Goal: Information Seeking & Learning: Learn about a topic

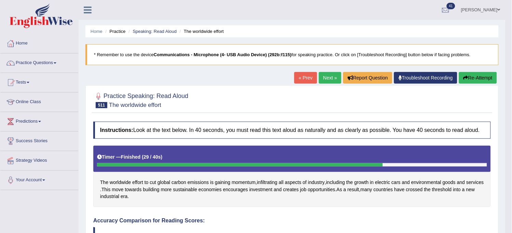
click at [323, 81] on link "Next »" at bounding box center [330, 78] width 23 height 12
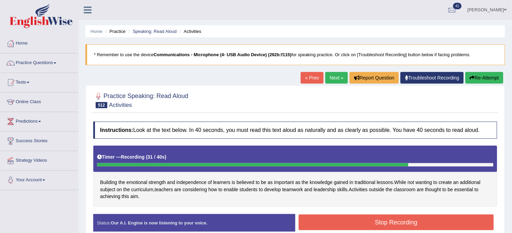
click at [341, 214] on button "Stop Recording" at bounding box center [396, 222] width 195 height 16
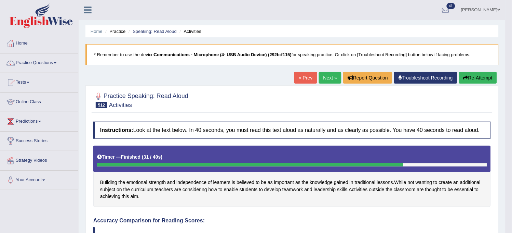
click at [324, 74] on link "Next »" at bounding box center [330, 78] width 23 height 12
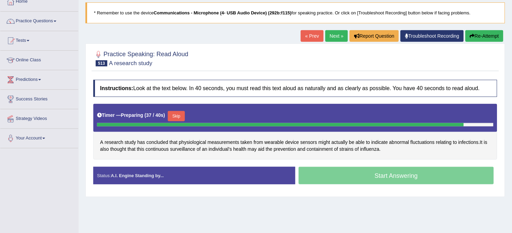
scroll to position [12, 0]
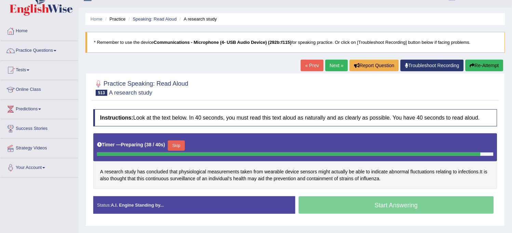
click at [482, 69] on button "Re-Attempt" at bounding box center [485, 66] width 38 height 12
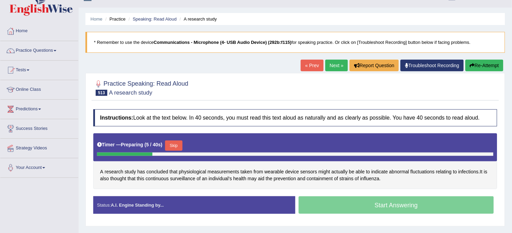
click at [327, 68] on link "Next »" at bounding box center [337, 66] width 23 height 12
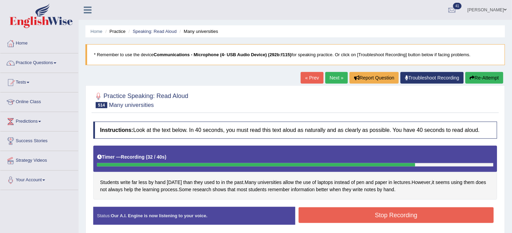
click at [383, 212] on button "Stop Recording" at bounding box center [396, 215] width 195 height 16
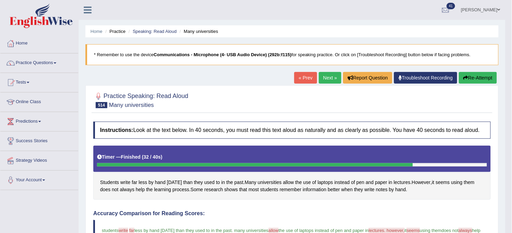
click at [328, 83] on link "Next »" at bounding box center [330, 78] width 23 height 12
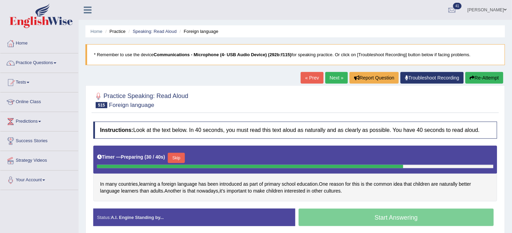
click at [177, 154] on button "Skip" at bounding box center [176, 158] width 17 height 10
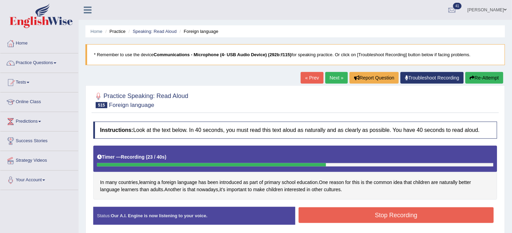
click at [371, 216] on button "Stop Recording" at bounding box center [396, 215] width 195 height 16
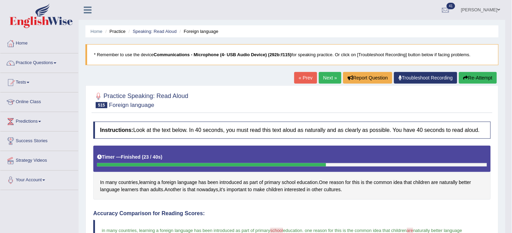
click at [334, 78] on link "Next »" at bounding box center [330, 78] width 23 height 12
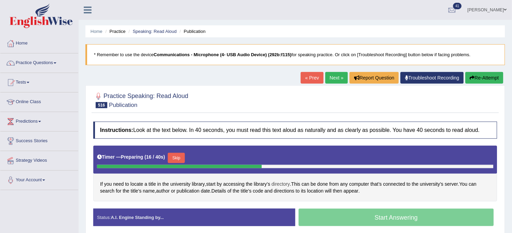
click at [286, 184] on span "directory" at bounding box center [281, 183] width 18 height 7
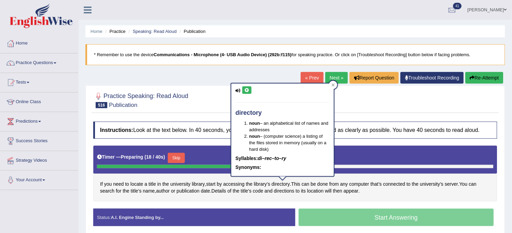
click at [245, 89] on icon at bounding box center [247, 90] width 5 height 4
click at [218, 93] on div at bounding box center [295, 99] width 404 height 21
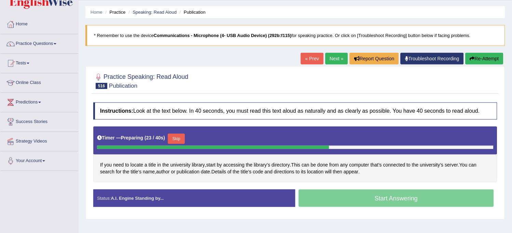
scroll to position [38, 0]
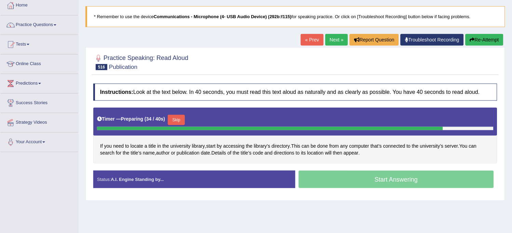
click at [491, 42] on button "Re-Attempt" at bounding box center [485, 40] width 38 height 12
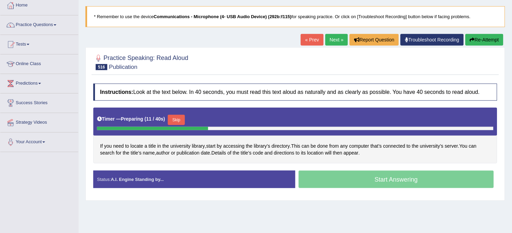
click at [184, 115] on button "Skip" at bounding box center [176, 120] width 17 height 10
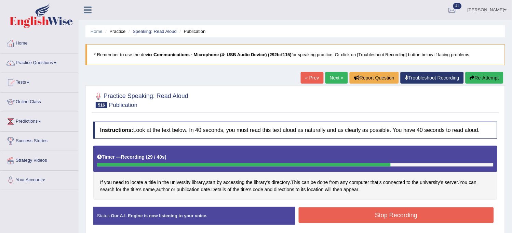
click at [382, 209] on button "Stop Recording" at bounding box center [396, 215] width 195 height 16
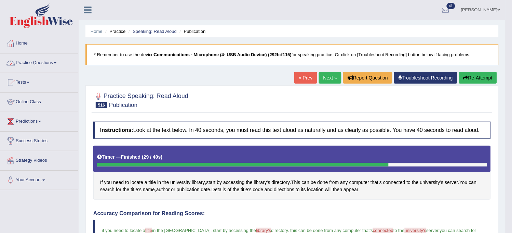
click at [74, 64] on link "Practice Questions" at bounding box center [39, 61] width 78 height 17
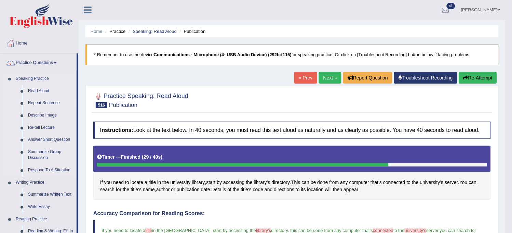
click at [49, 102] on link "Repeat Sentence" at bounding box center [51, 103] width 52 height 12
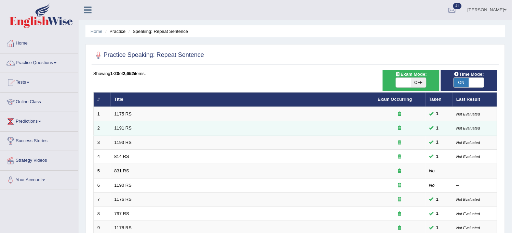
click at [156, 123] on td "1191 RS" at bounding box center [243, 128] width 264 height 14
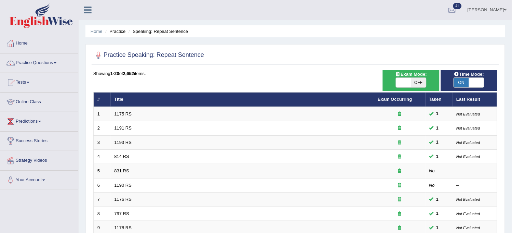
click at [414, 81] on span "OFF" at bounding box center [419, 83] width 15 height 10
checkbox input "true"
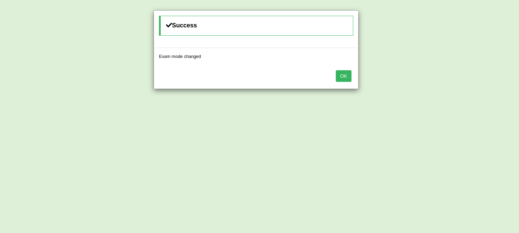
click at [344, 76] on button "OK" at bounding box center [344, 76] width 16 height 12
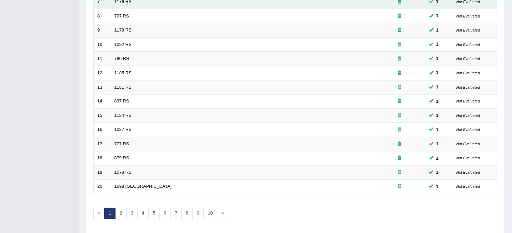
scroll to position [220, 0]
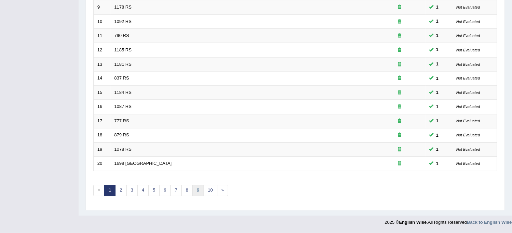
click at [204, 194] on link "9" at bounding box center [198, 190] width 11 height 11
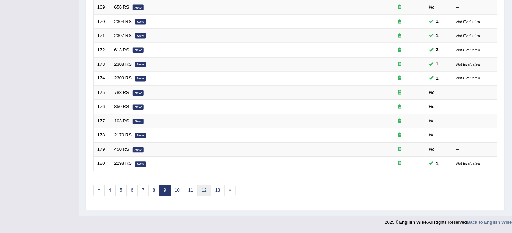
drag, startPoint x: 0, startPoint y: 0, endPoint x: 204, endPoint y: 194, distance: 281.4
click at [204, 194] on link "12" at bounding box center [205, 190] width 14 height 11
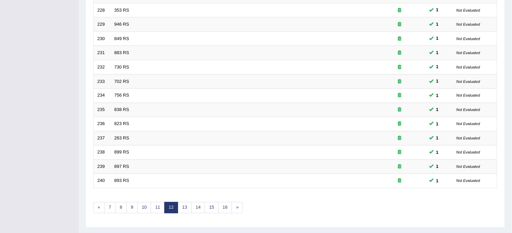
scroll to position [220, 0]
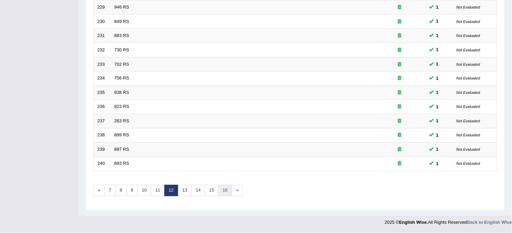
click at [227, 187] on link "16" at bounding box center [226, 190] width 14 height 11
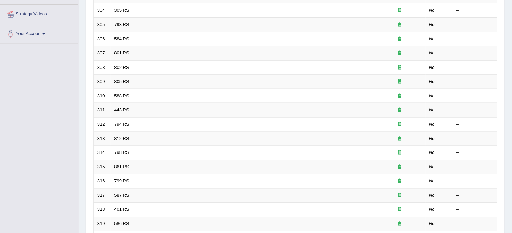
scroll to position [220, 0]
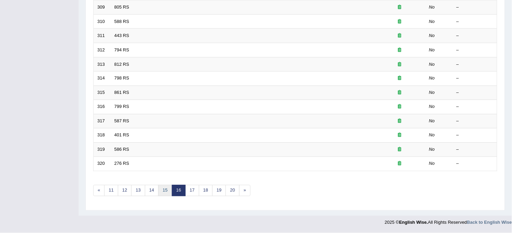
click at [163, 193] on link "15" at bounding box center [165, 190] width 14 height 11
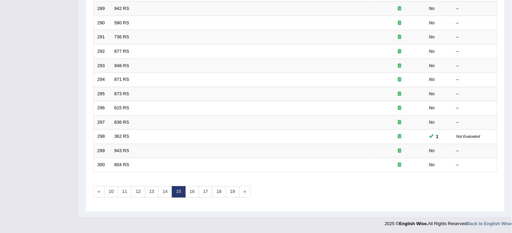
scroll to position [220, 0]
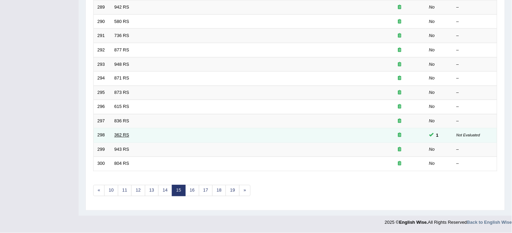
click at [122, 136] on link "362 RS" at bounding box center [122, 134] width 15 height 5
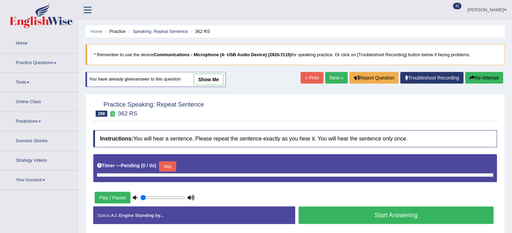
type input "1"
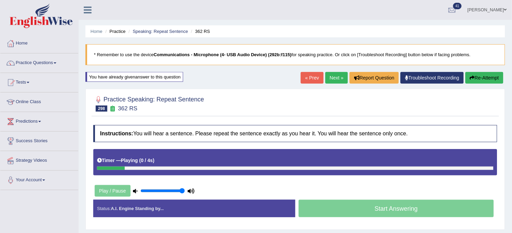
click at [212, 81] on div "Home Practice Speaking: Repeat Sentence 362 RS * Remember to use the device Com…" at bounding box center [296, 171] width 434 height 342
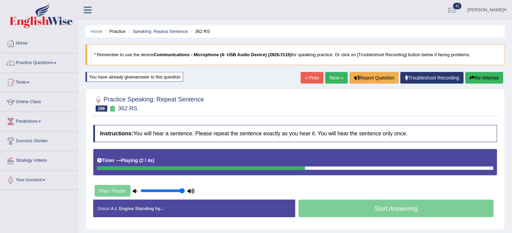
click at [470, 79] on icon "button" at bounding box center [472, 77] width 5 height 5
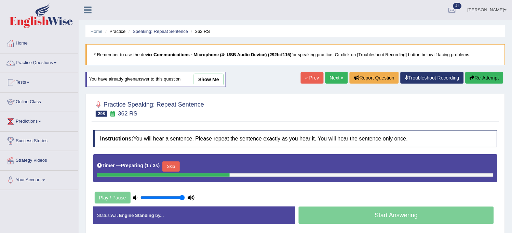
click at [206, 80] on link "show me" at bounding box center [209, 80] width 30 height 12
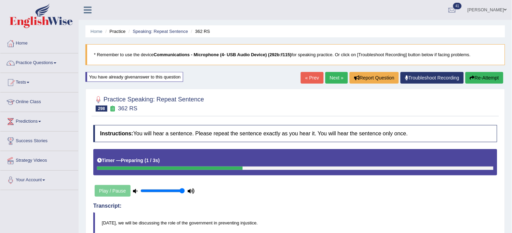
click at [312, 77] on link "« Prev" at bounding box center [312, 78] width 23 height 12
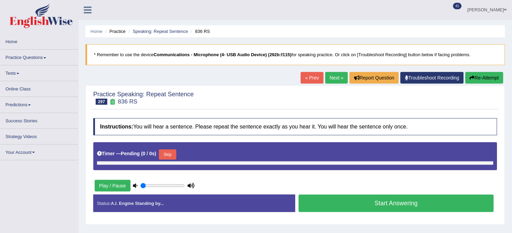
click at [312, 77] on link "« Prev" at bounding box center [312, 78] width 23 height 12
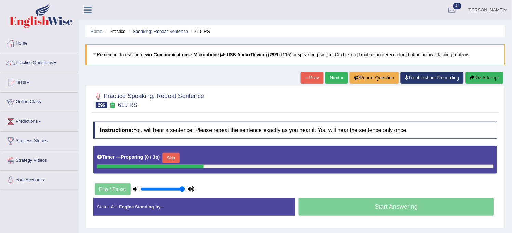
click at [159, 31] on link "Speaking: Repeat Sentence" at bounding box center [160, 31] width 55 height 5
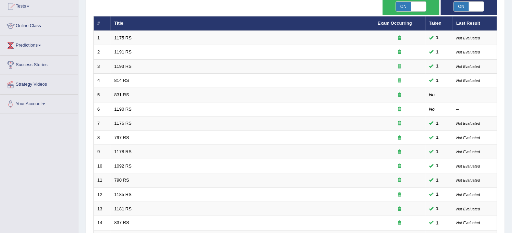
scroll to position [220, 0]
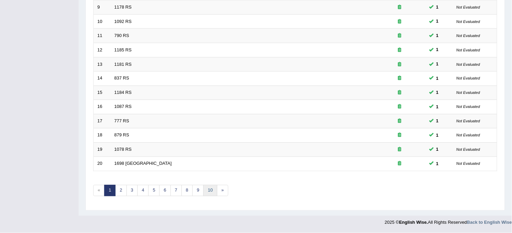
click at [212, 191] on link "10" at bounding box center [211, 190] width 14 height 11
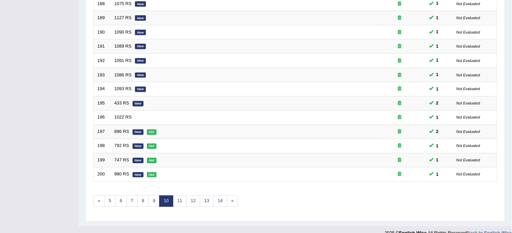
scroll to position [220, 0]
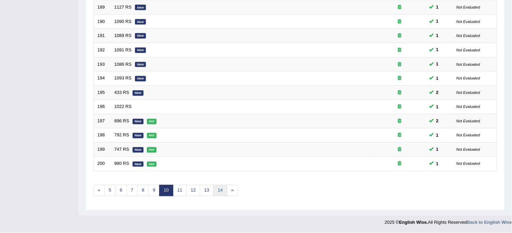
click at [216, 187] on link "14" at bounding box center [220, 190] width 14 height 11
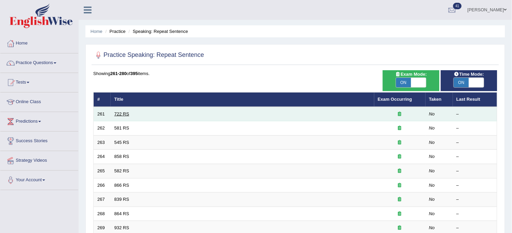
click at [117, 113] on link "722 RS" at bounding box center [122, 113] width 15 height 5
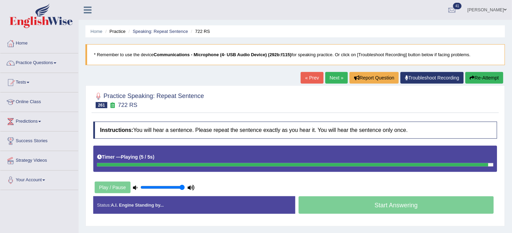
click at [117, 113] on div "Practice Speaking: Repeat Sentence 261 722 RS Instructions: You will hear a sen…" at bounding box center [296, 155] width 420 height 141
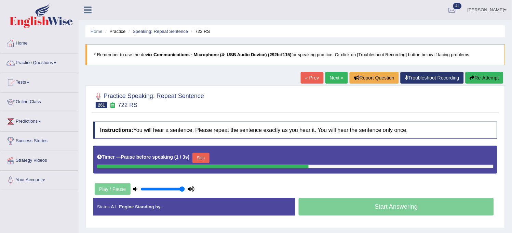
click at [493, 77] on button "Re-Attempt" at bounding box center [485, 78] width 38 height 12
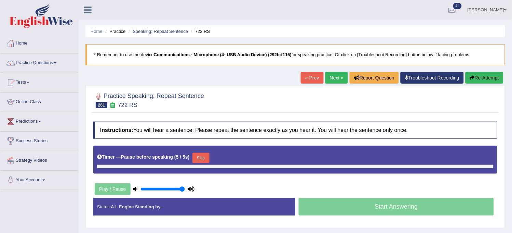
click at [493, 77] on button "Re-Attempt" at bounding box center [485, 78] width 38 height 12
drag, startPoint x: 0, startPoint y: 0, endPoint x: 493, endPoint y: 77, distance: 498.6
click at [493, 77] on button "Re-Attempt" at bounding box center [485, 78] width 38 height 12
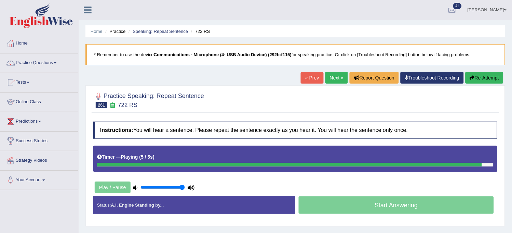
click at [493, 77] on button "Re-Attempt" at bounding box center [485, 78] width 38 height 12
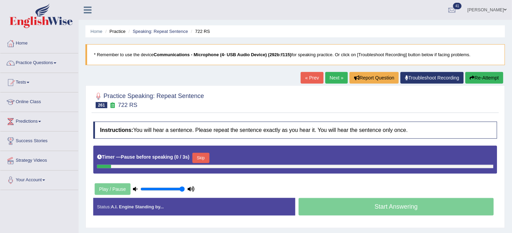
click at [493, 77] on button "Re-Attempt" at bounding box center [485, 78] width 38 height 12
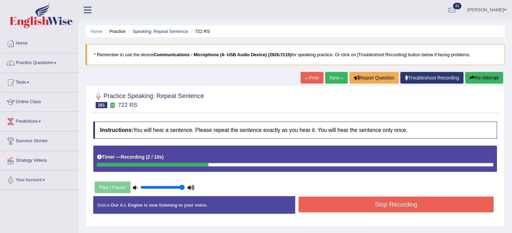
click at [493, 78] on button "Re-Attempt" at bounding box center [485, 78] width 38 height 12
click at [493, 77] on button "Re-Attempt" at bounding box center [485, 78] width 38 height 12
click at [456, 198] on button "Stop Recording" at bounding box center [396, 204] width 195 height 16
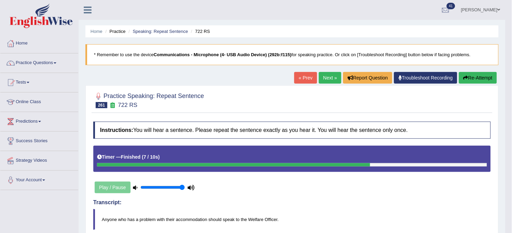
click at [333, 79] on link "Next »" at bounding box center [330, 78] width 23 height 12
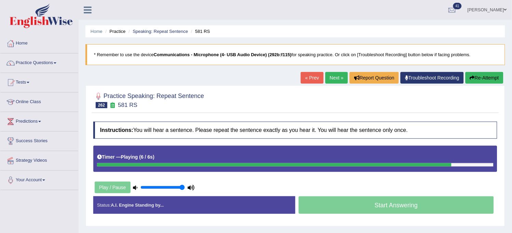
click at [483, 78] on button "Re-Attempt" at bounding box center [485, 78] width 38 height 12
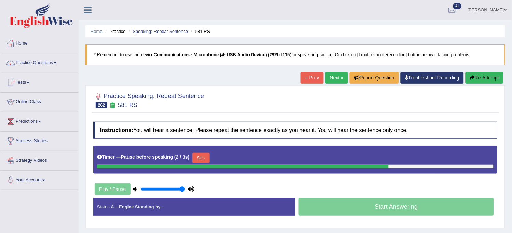
drag, startPoint x: 0, startPoint y: 0, endPoint x: 483, endPoint y: 78, distance: 488.9
click at [483, 78] on button "Re-Attempt" at bounding box center [485, 78] width 38 height 12
drag, startPoint x: 0, startPoint y: 0, endPoint x: 483, endPoint y: 78, distance: 488.9
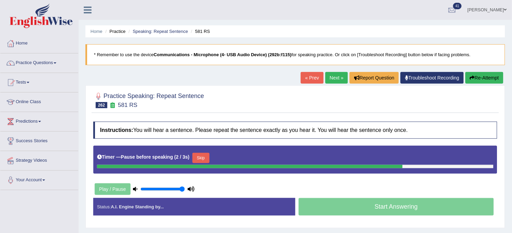
click at [483, 78] on button "Re-Attempt" at bounding box center [485, 78] width 38 height 12
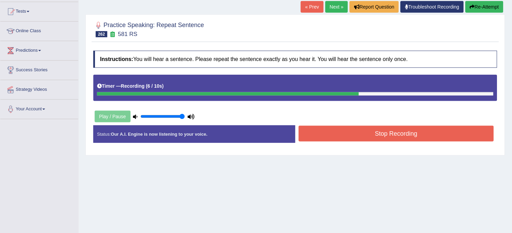
scroll to position [38, 0]
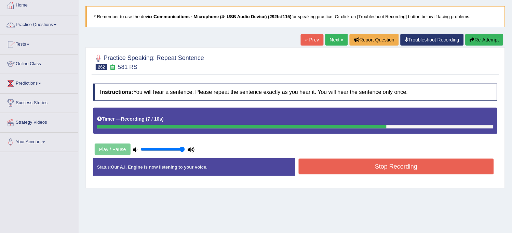
click at [431, 161] on button "Stop Recording" at bounding box center [396, 166] width 195 height 16
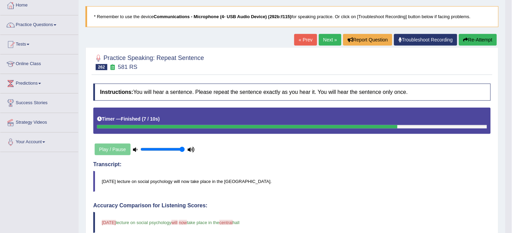
click at [327, 40] on link "Next »" at bounding box center [330, 40] width 23 height 12
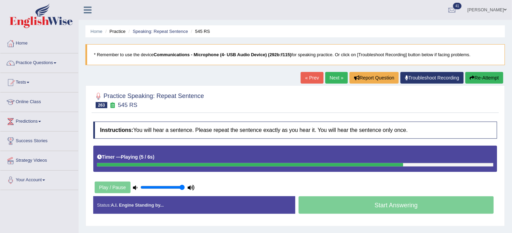
click at [487, 76] on button "Re-Attempt" at bounding box center [485, 78] width 38 height 12
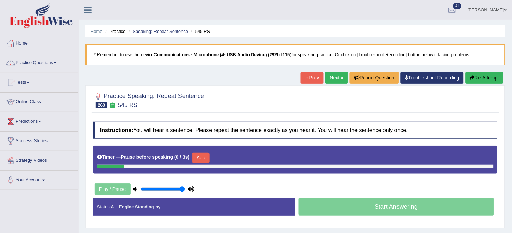
drag, startPoint x: 0, startPoint y: 0, endPoint x: 487, endPoint y: 75, distance: 492.9
click at [487, 75] on button "Re-Attempt" at bounding box center [485, 78] width 38 height 12
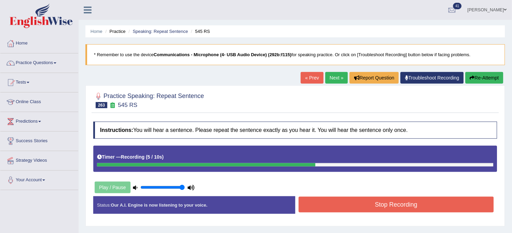
click at [364, 206] on button "Stop Recording" at bounding box center [396, 204] width 195 height 16
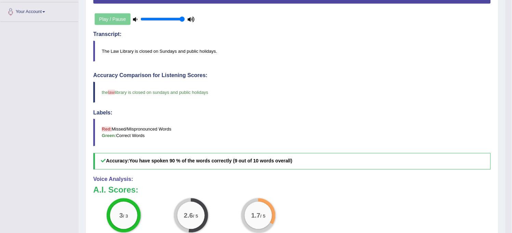
scroll to position [190, 0]
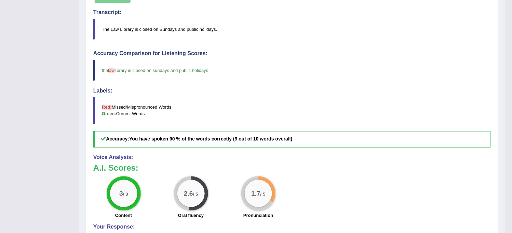
click at [303, 215] on div "3 / 3 Content 2.6 / 5 Oral fluency 1.7 / 5 Pronunciation" at bounding box center [292, 198] width 405 height 44
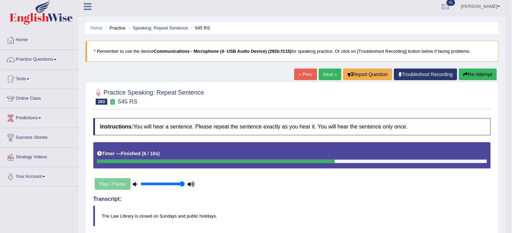
scroll to position [0, 0]
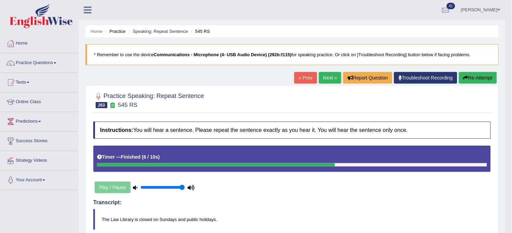
click at [467, 82] on button "Re-Attempt" at bounding box center [478, 78] width 38 height 12
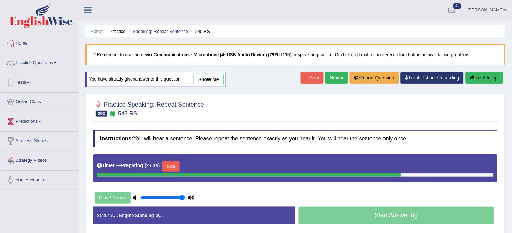
click at [173, 166] on button "Skip" at bounding box center [170, 166] width 17 height 10
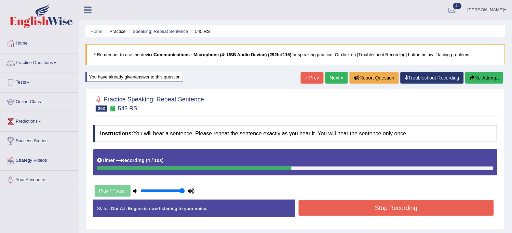
click at [333, 210] on button "Stop Recording" at bounding box center [396, 208] width 195 height 16
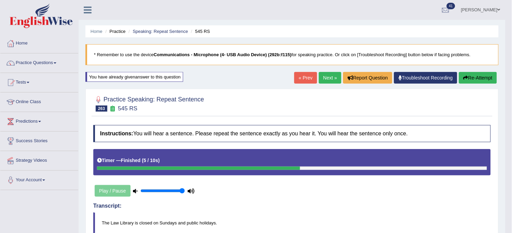
click at [476, 83] on button "Re-Attempt" at bounding box center [478, 78] width 38 height 12
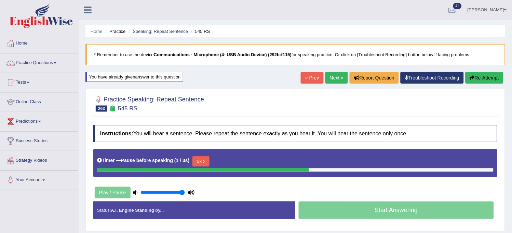
click at [200, 166] on button "Skip" at bounding box center [201, 161] width 17 height 10
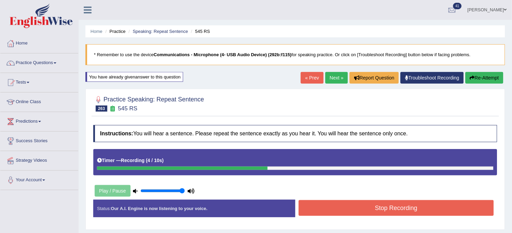
click at [329, 214] on button "Stop Recording" at bounding box center [396, 208] width 195 height 16
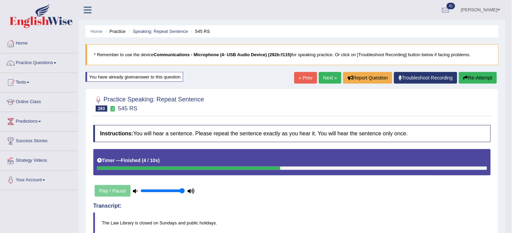
click at [319, 79] on link "Next »" at bounding box center [330, 78] width 23 height 12
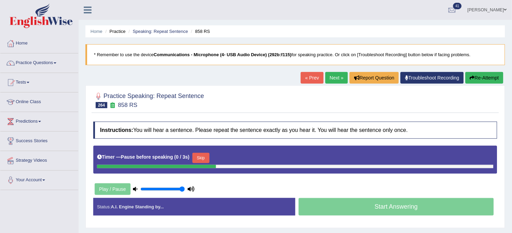
click at [495, 75] on button "Re-Attempt" at bounding box center [485, 78] width 38 height 12
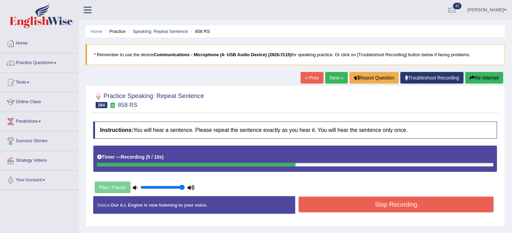
click at [397, 204] on button "Stop Recording" at bounding box center [396, 204] width 195 height 16
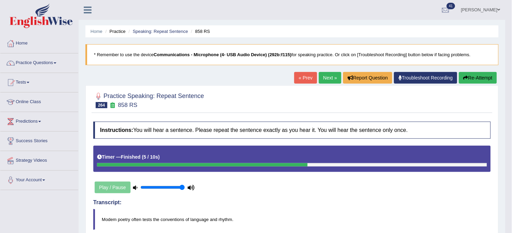
click at [492, 79] on button "Re-Attempt" at bounding box center [478, 78] width 38 height 12
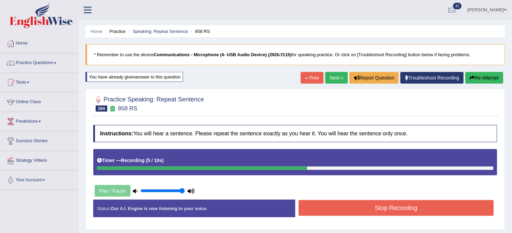
click at [412, 213] on button "Stop Recording" at bounding box center [396, 208] width 195 height 16
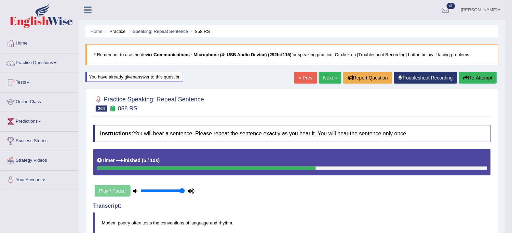
click at [329, 78] on link "Next »" at bounding box center [330, 78] width 23 height 12
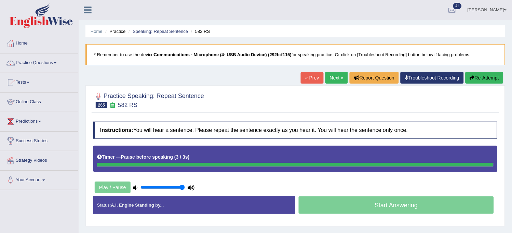
click at [470, 80] on button "Re-Attempt" at bounding box center [485, 78] width 38 height 12
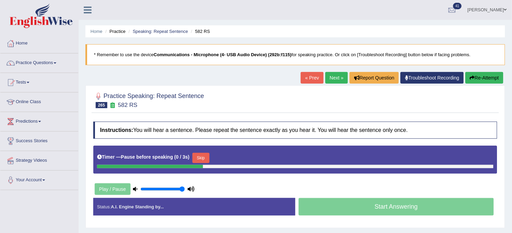
click at [470, 80] on button "Re-Attempt" at bounding box center [485, 78] width 38 height 12
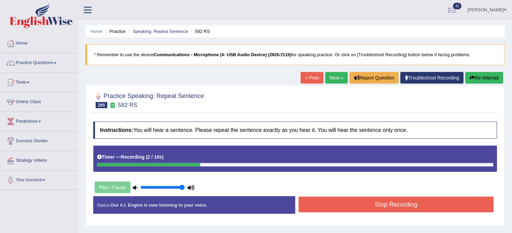
click at [470, 80] on icon "button" at bounding box center [472, 77] width 5 height 5
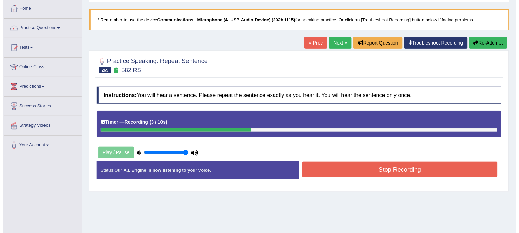
scroll to position [76, 0]
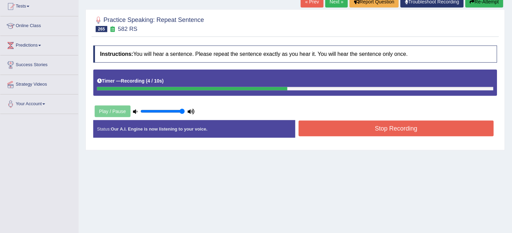
click at [431, 130] on button "Stop Recording" at bounding box center [396, 128] width 195 height 16
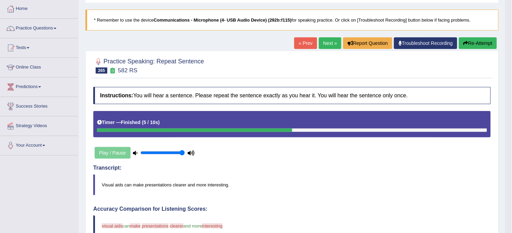
scroll to position [0, 0]
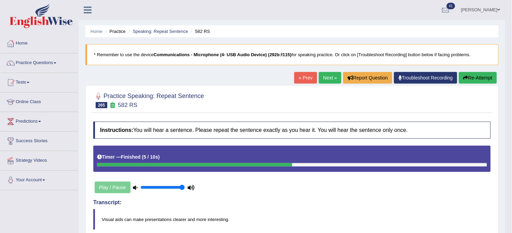
click at [482, 75] on button "Re-Attempt" at bounding box center [478, 78] width 38 height 12
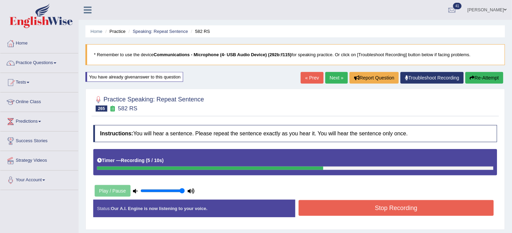
click at [365, 202] on button "Stop Recording" at bounding box center [396, 208] width 195 height 16
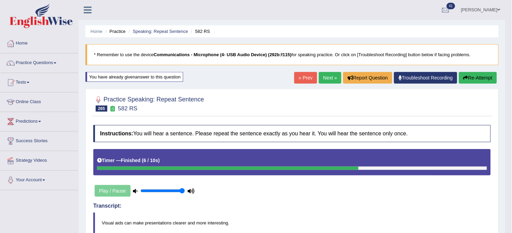
click at [474, 75] on button "Re-Attempt" at bounding box center [478, 78] width 38 height 12
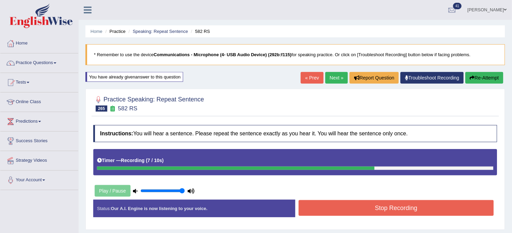
drag, startPoint x: 344, startPoint y: 216, endPoint x: 355, endPoint y: 213, distance: 10.6
click at [355, 213] on div "Stop Recording" at bounding box center [397, 208] width 202 height 17
click at [355, 213] on button "Stop Recording" at bounding box center [396, 208] width 195 height 16
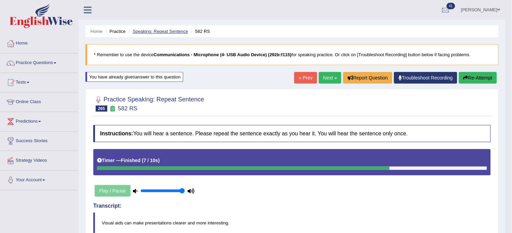
click at [160, 30] on link "Speaking: Repeat Sentence" at bounding box center [160, 31] width 55 height 5
